Goal: Find specific page/section: Find specific page/section

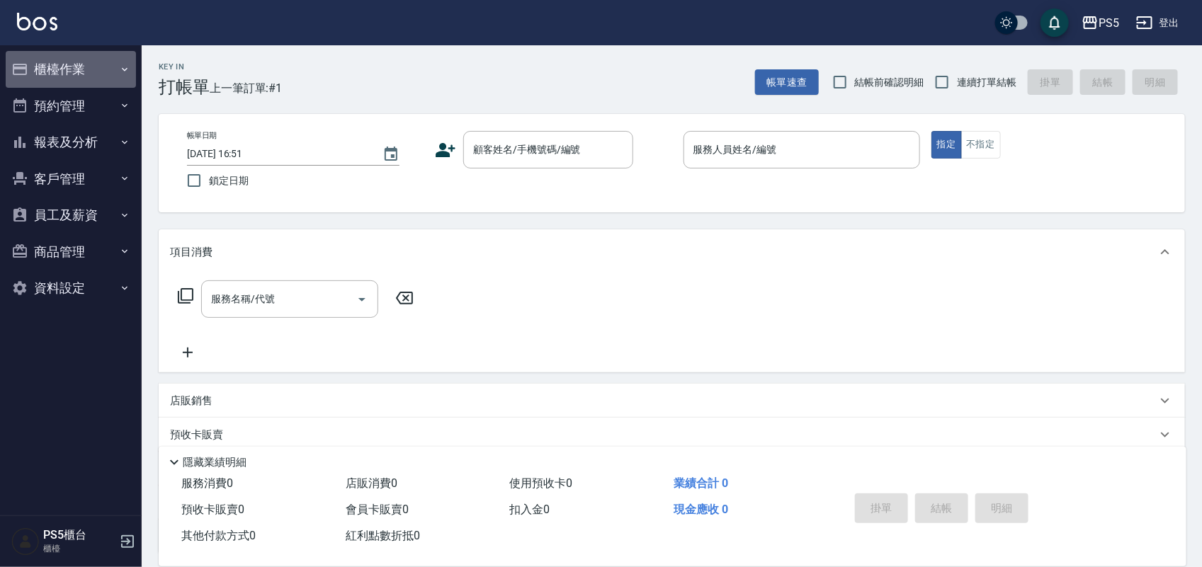
click at [106, 64] on button "櫃檯作業" at bounding box center [71, 69] width 130 height 37
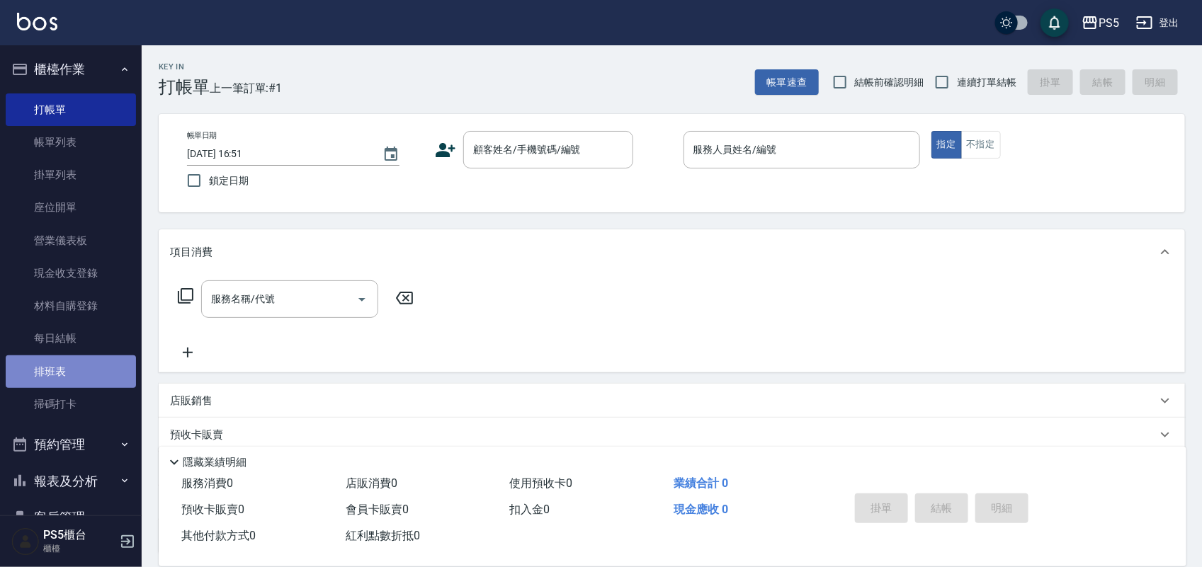
click at [86, 361] on link "排班表" at bounding box center [71, 372] width 130 height 33
